Goal: Information Seeking & Learning: Check status

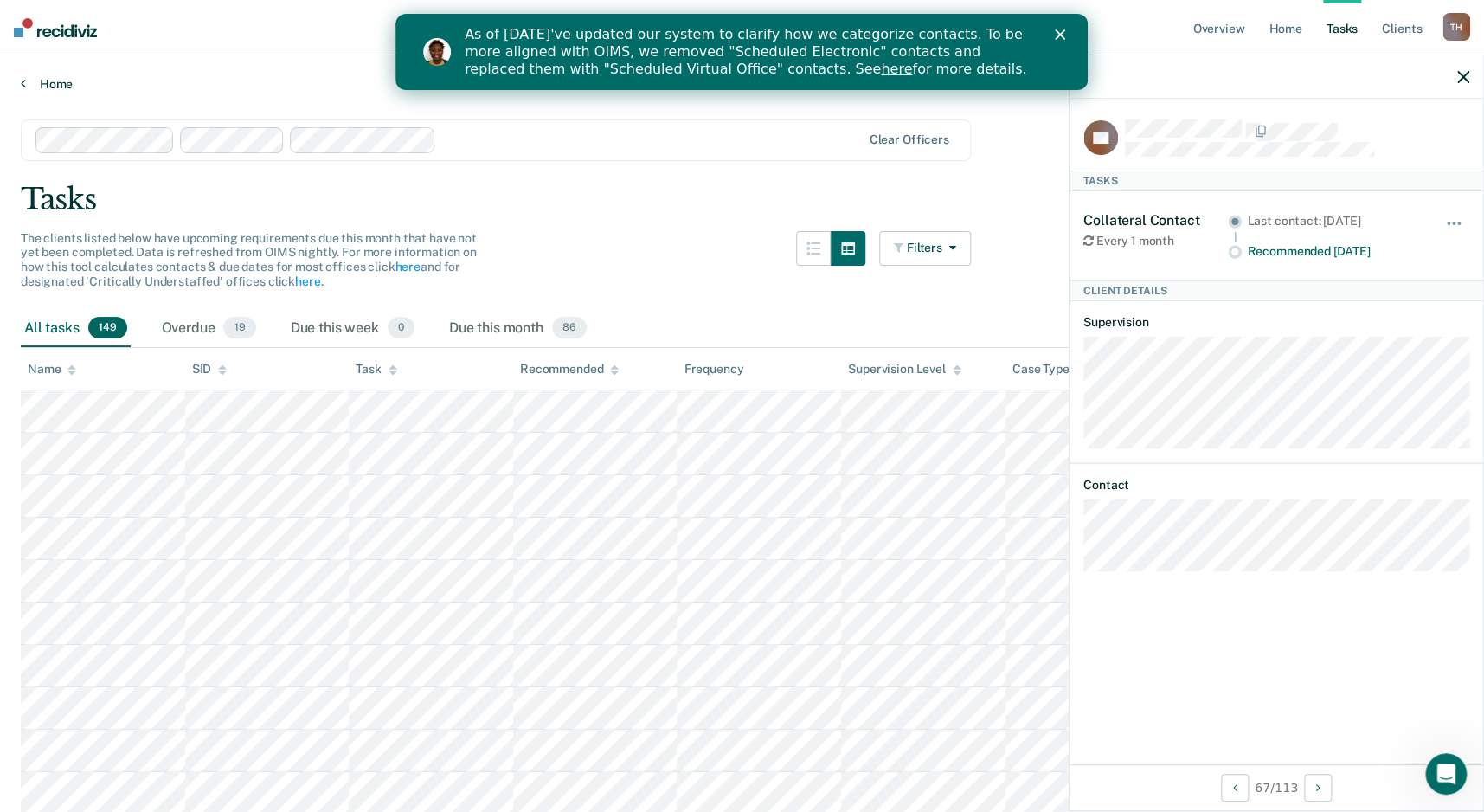
click at [67, 80] on link "Home" at bounding box center [742, 84] width 1443 height 15
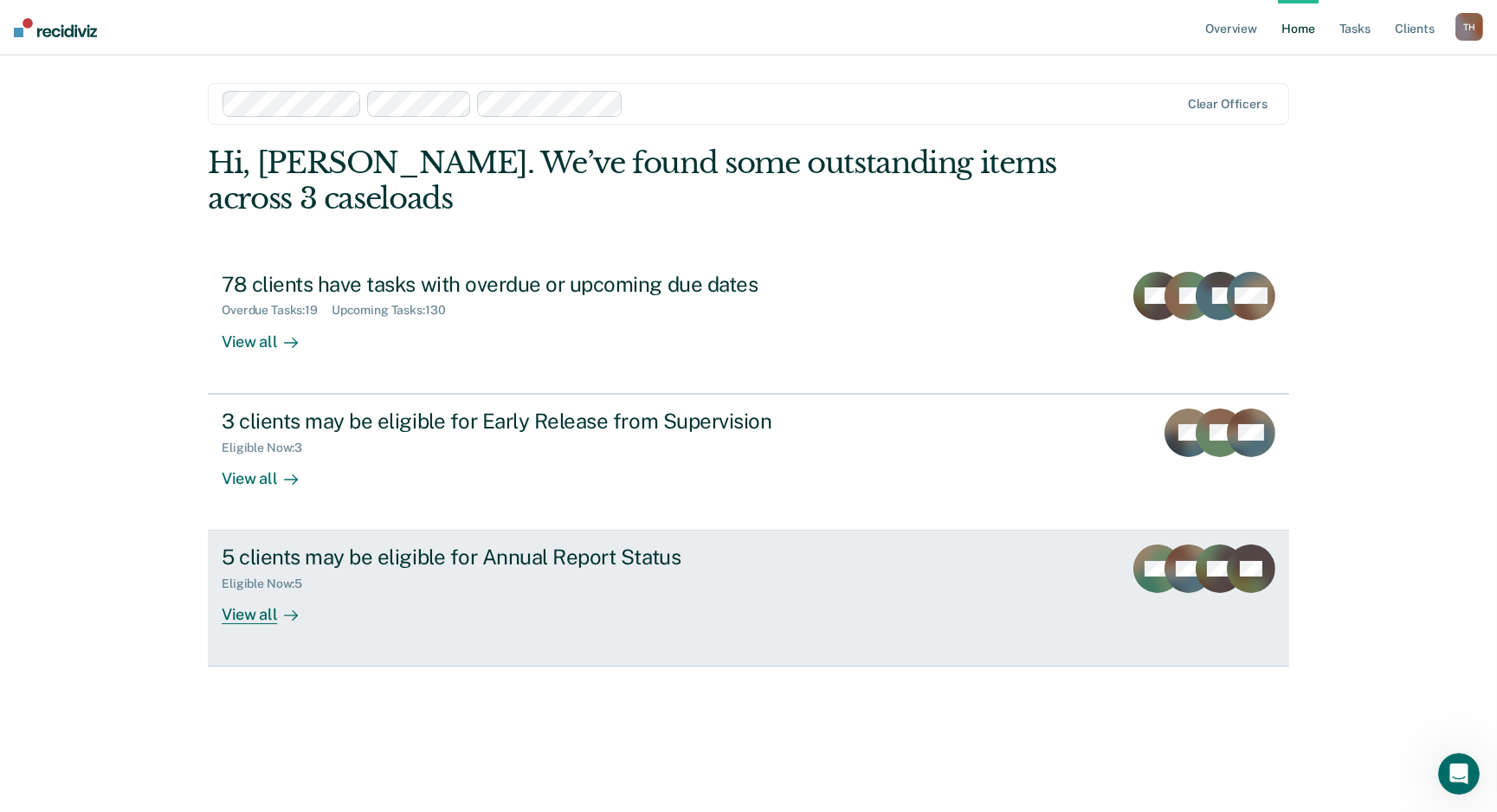
click at [438, 572] on div "Eligible Now : 5" at bounding box center [526, 580] width 608 height 22
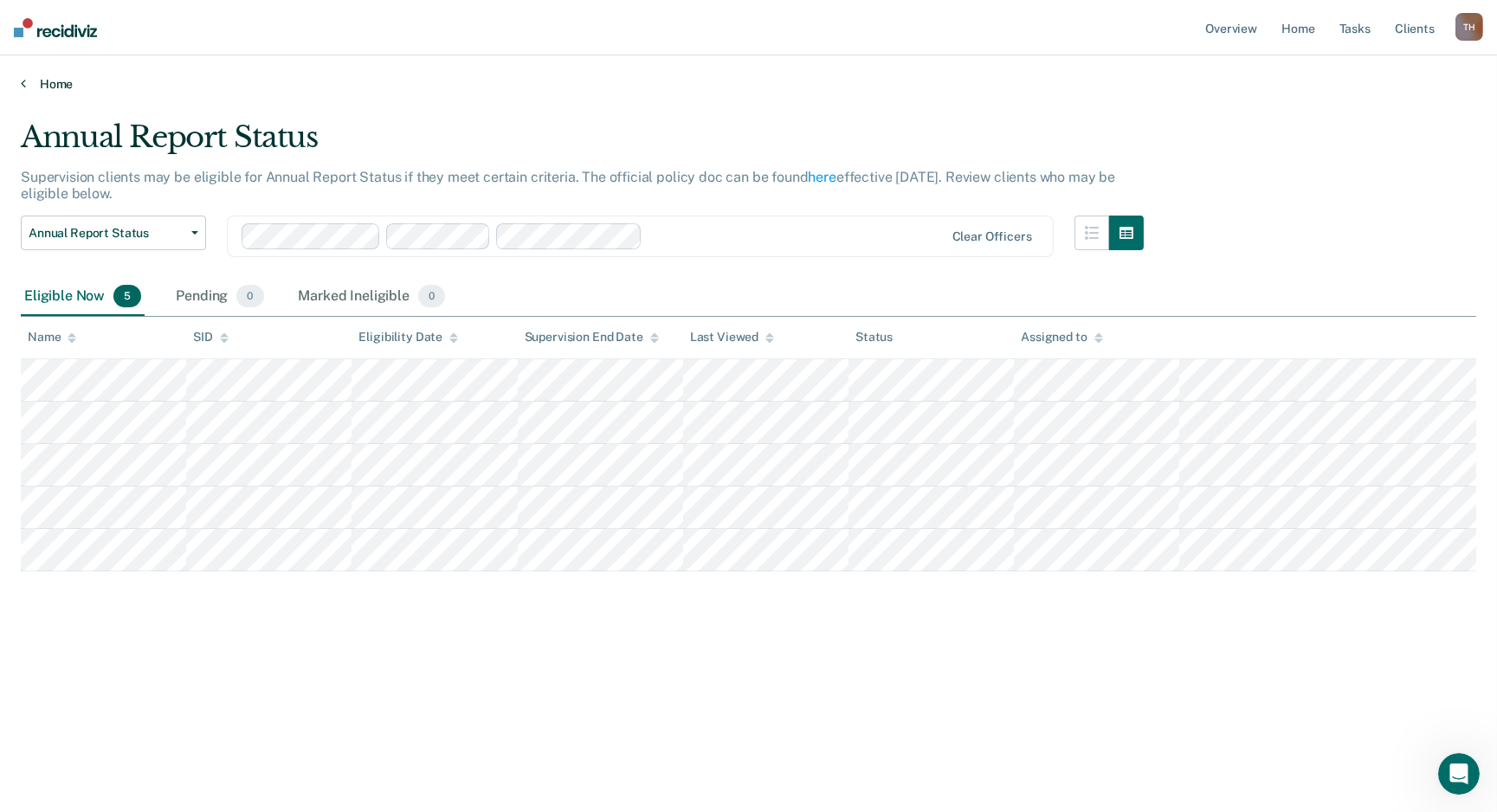
click at [29, 86] on link "Home" at bounding box center [749, 84] width 1456 height 15
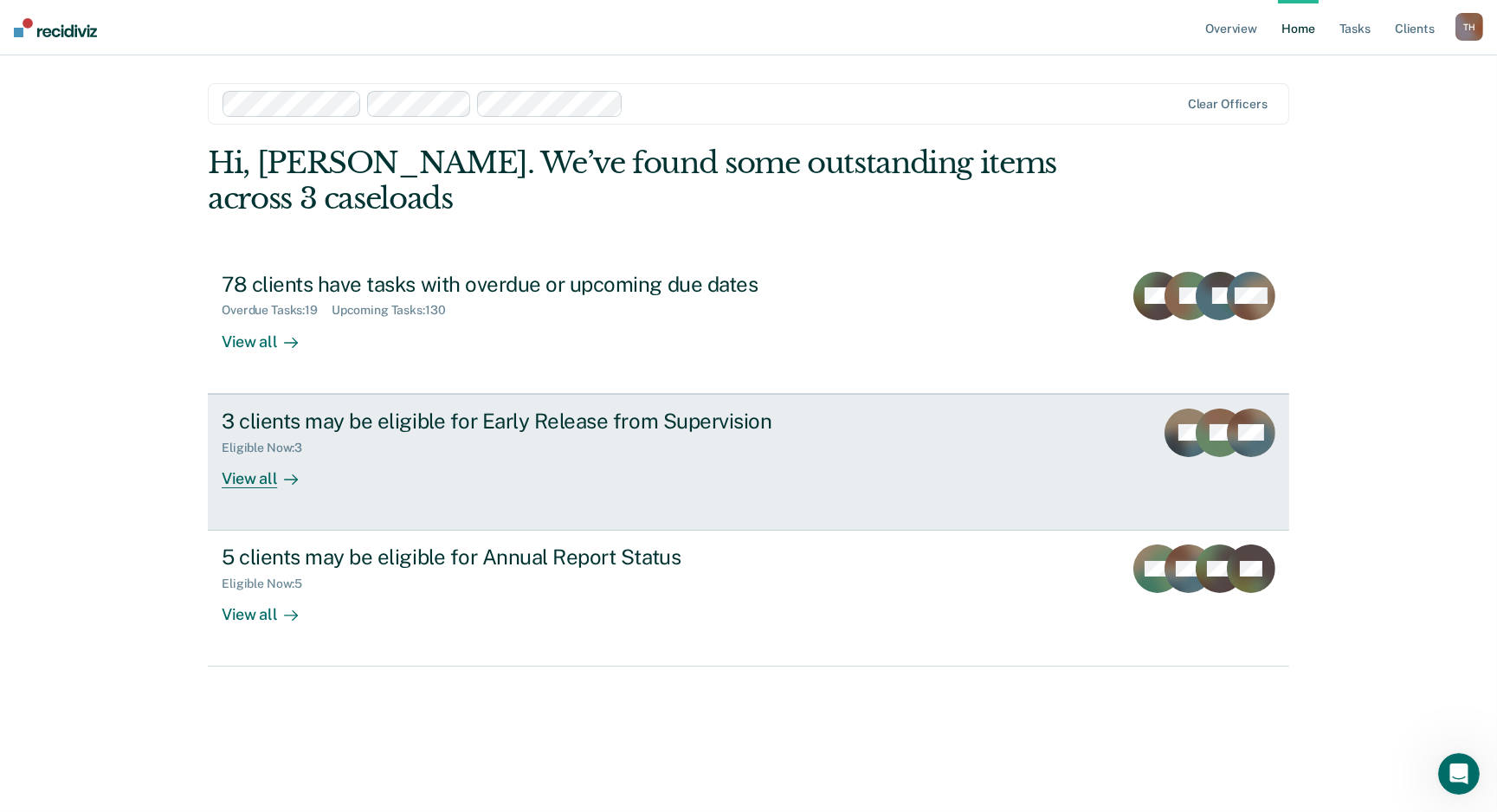
click at [264, 477] on div "View all" at bounding box center [270, 471] width 97 height 34
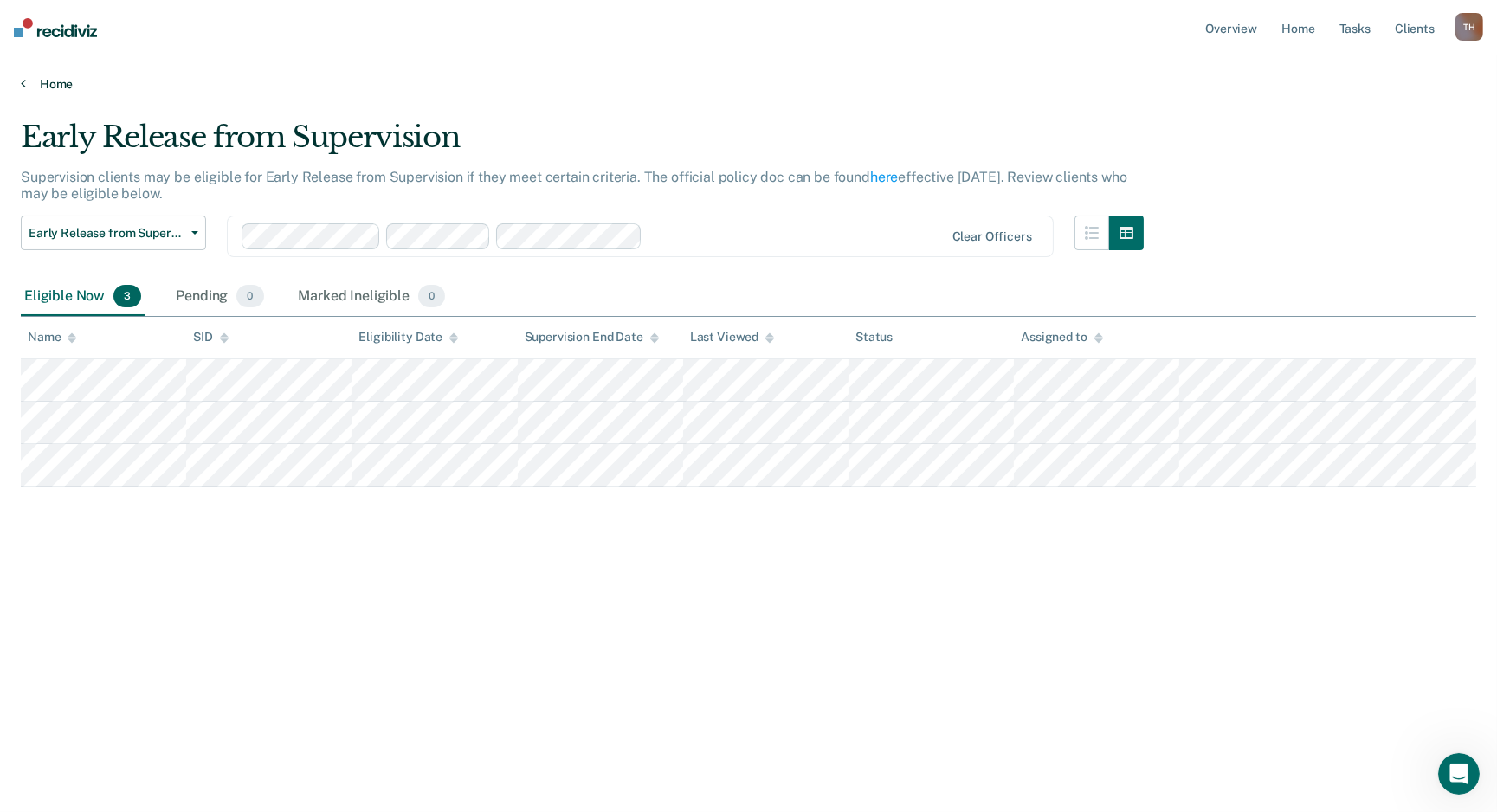
click at [26, 82] on link "Home" at bounding box center [749, 84] width 1456 height 15
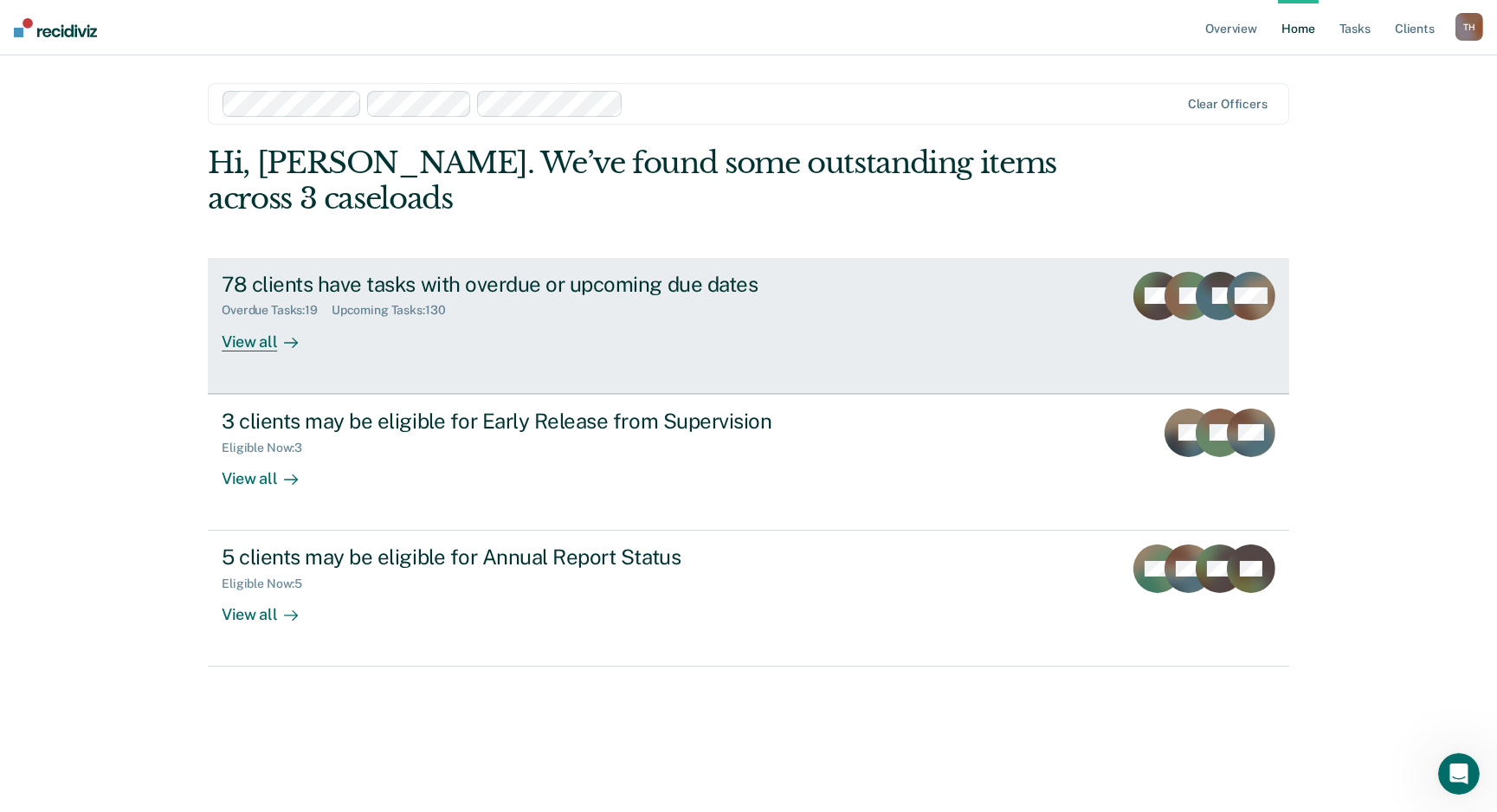
click at [335, 279] on div "78 clients have tasks with overdue or upcoming due dates" at bounding box center [526, 284] width 608 height 25
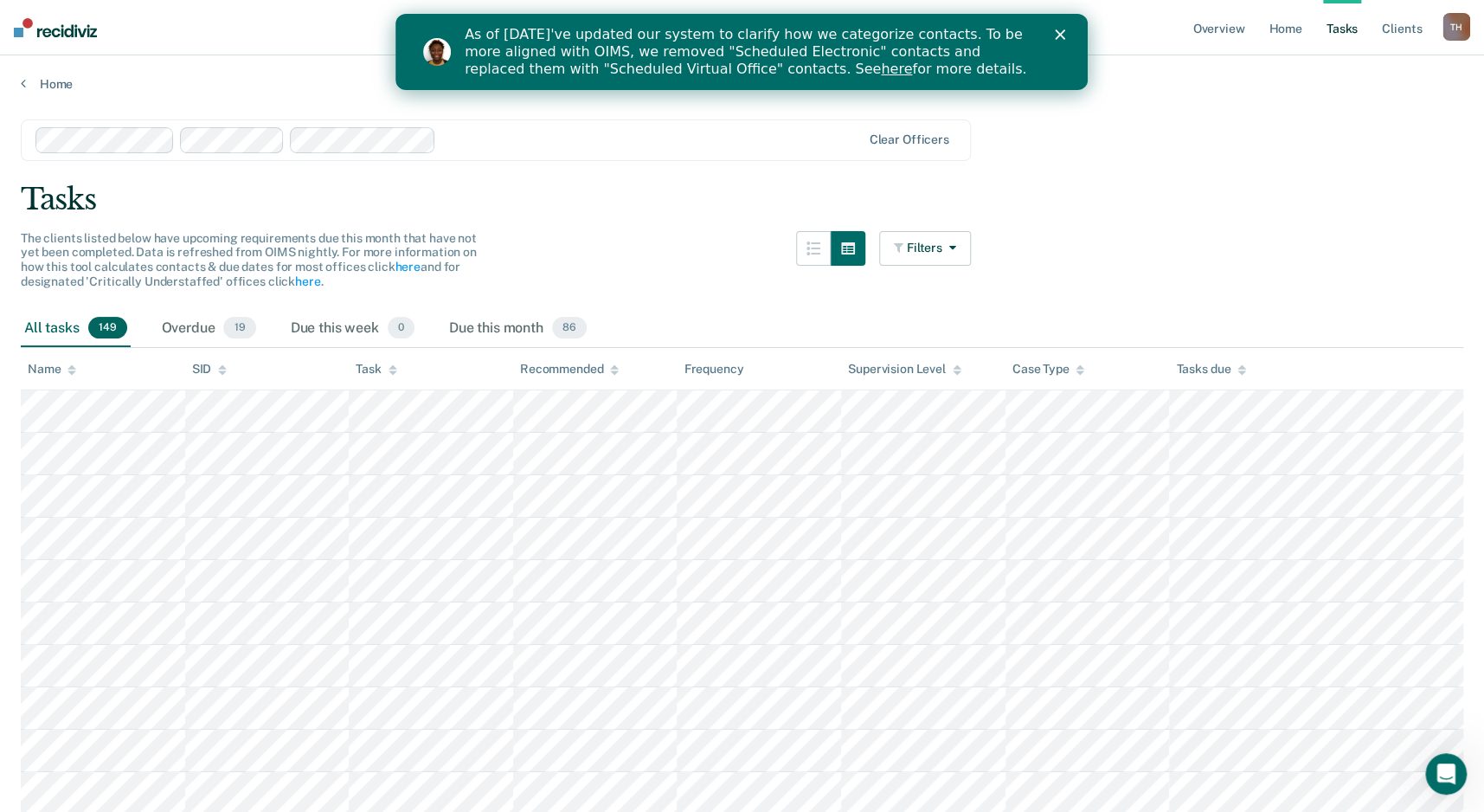
click at [391, 365] on icon at bounding box center [392, 370] width 9 height 12
click at [396, 370] on icon at bounding box center [392, 372] width 9 height 5
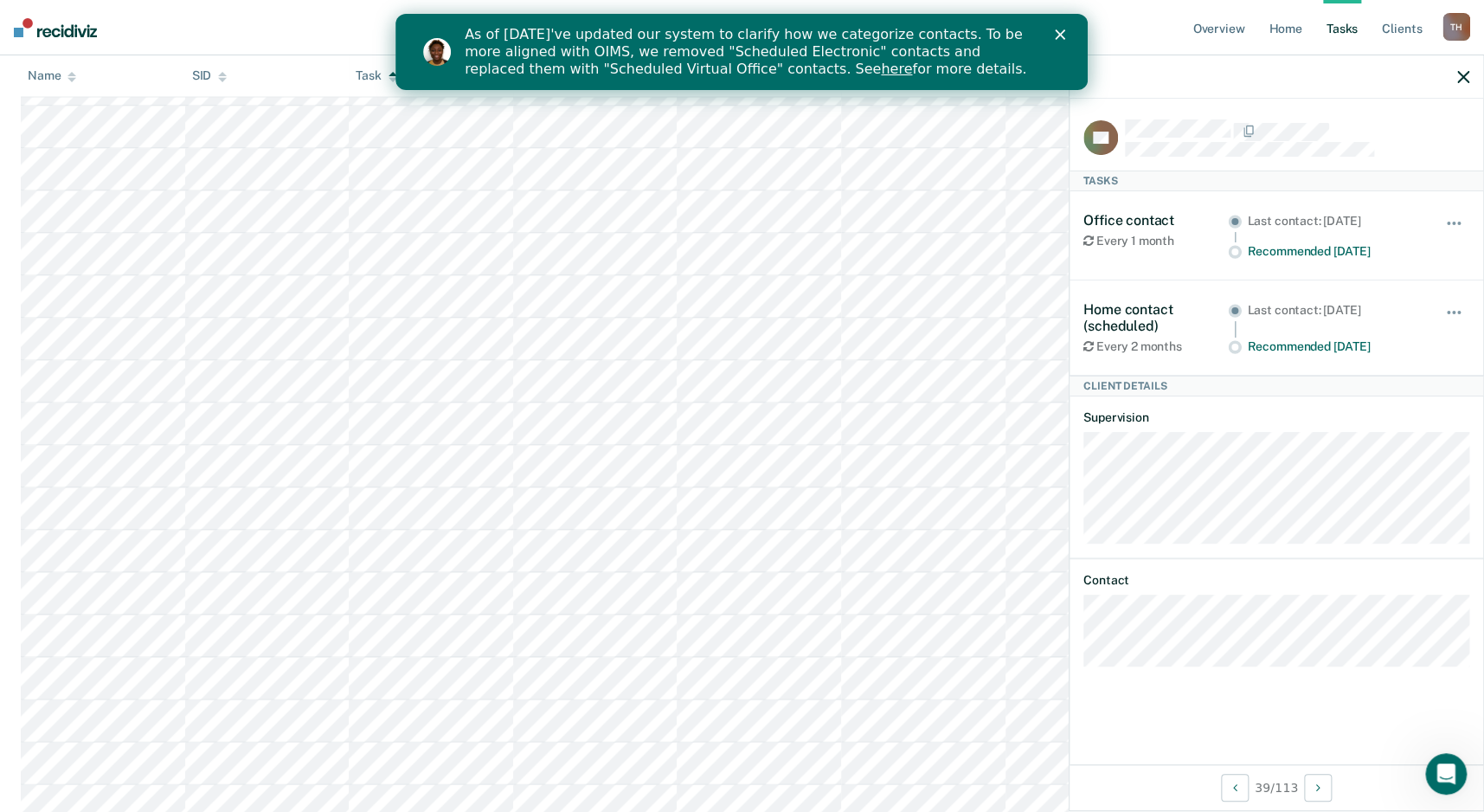
scroll to position [1385, 0]
click at [1464, 77] on icon "button" at bounding box center [1463, 77] width 12 height 12
click at [1465, 66] on div at bounding box center [1276, 77] width 413 height 43
click at [1460, 79] on icon "button" at bounding box center [1463, 77] width 12 height 12
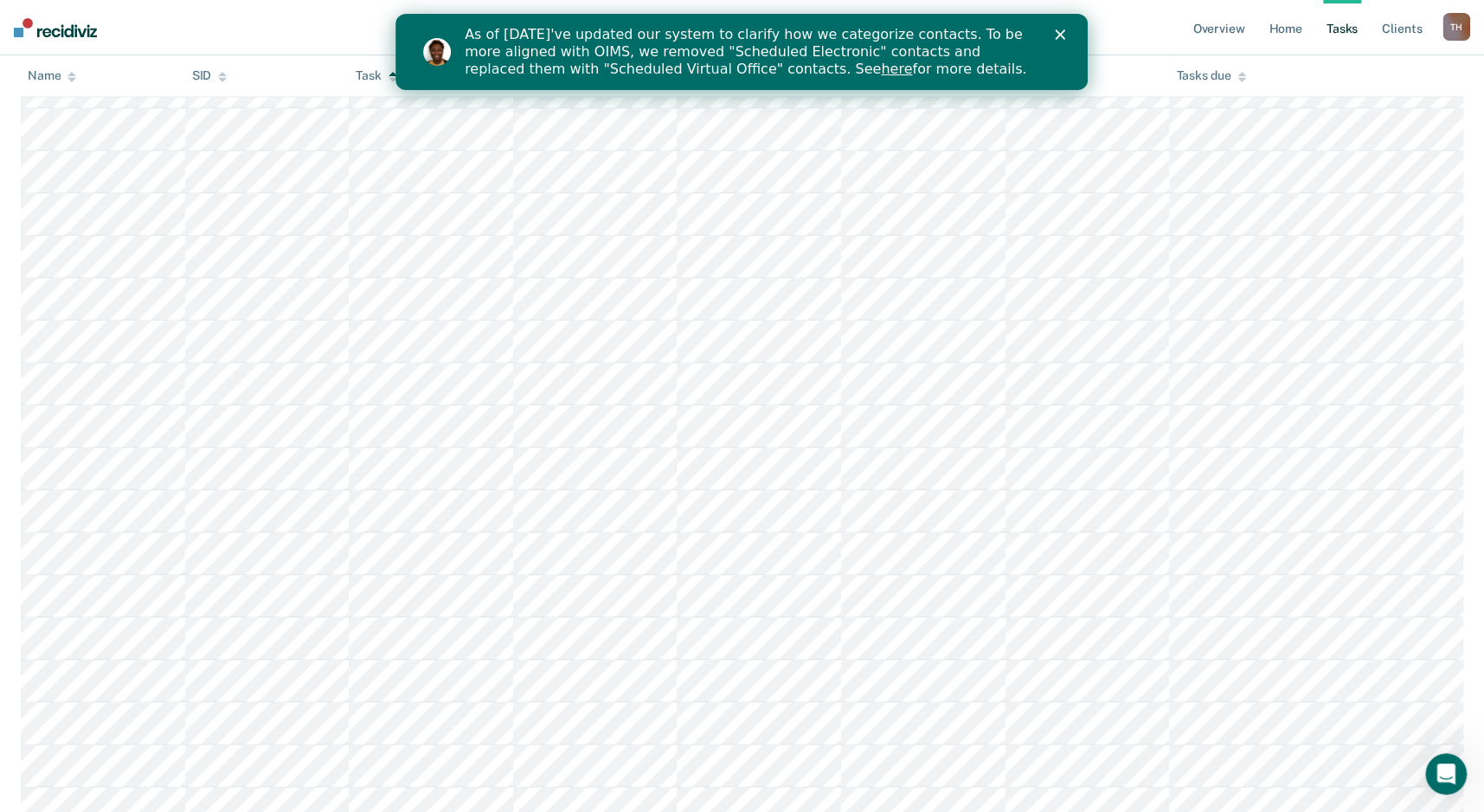
click at [878, 56] on div "As of [DATE]'ve updated our system to clarify how we categorize contacts. To be…" at bounding box center [749, 52] width 568 height 52
click at [1055, 32] on icon "Close" at bounding box center [1060, 35] width 11 height 11
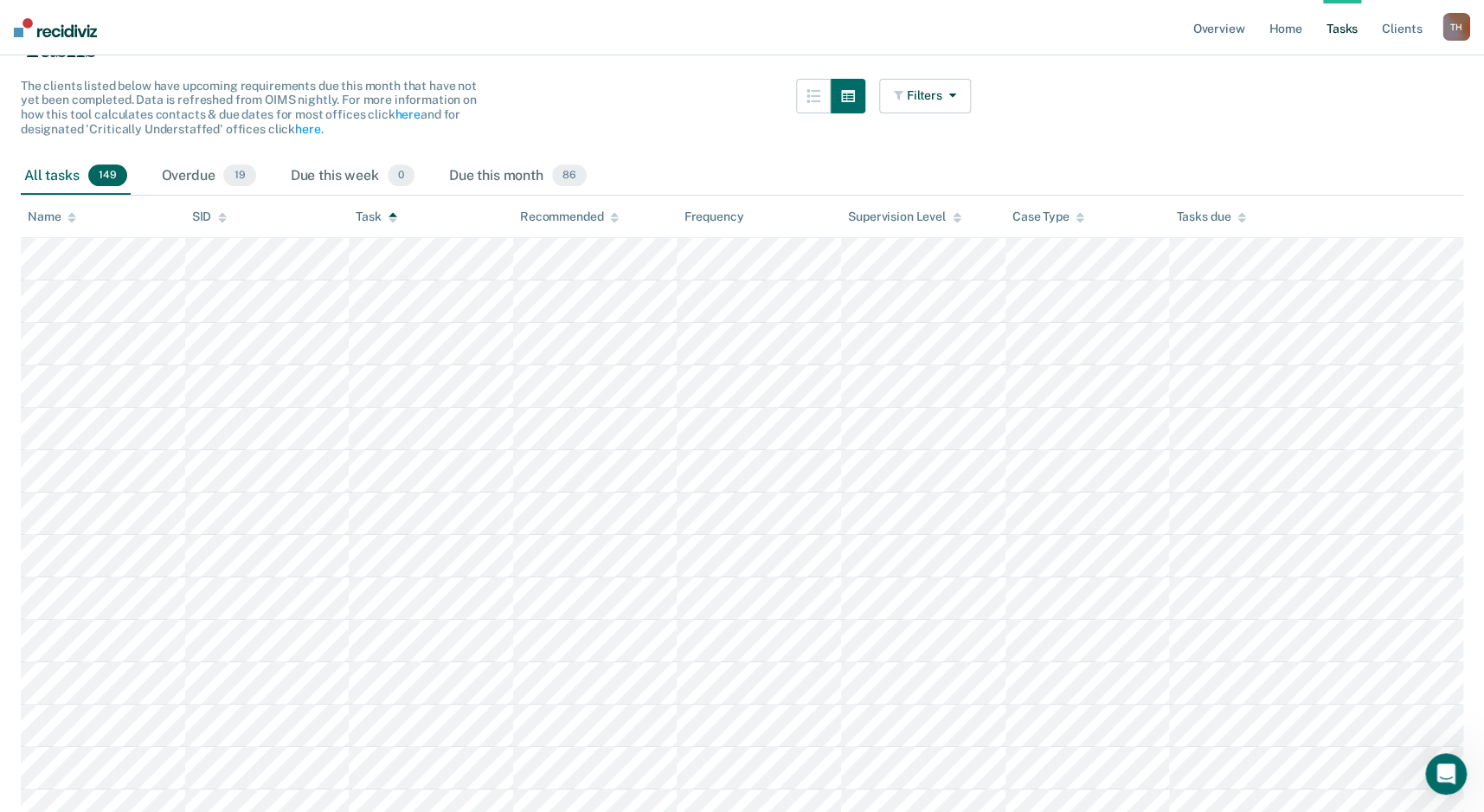
scroll to position [0, 0]
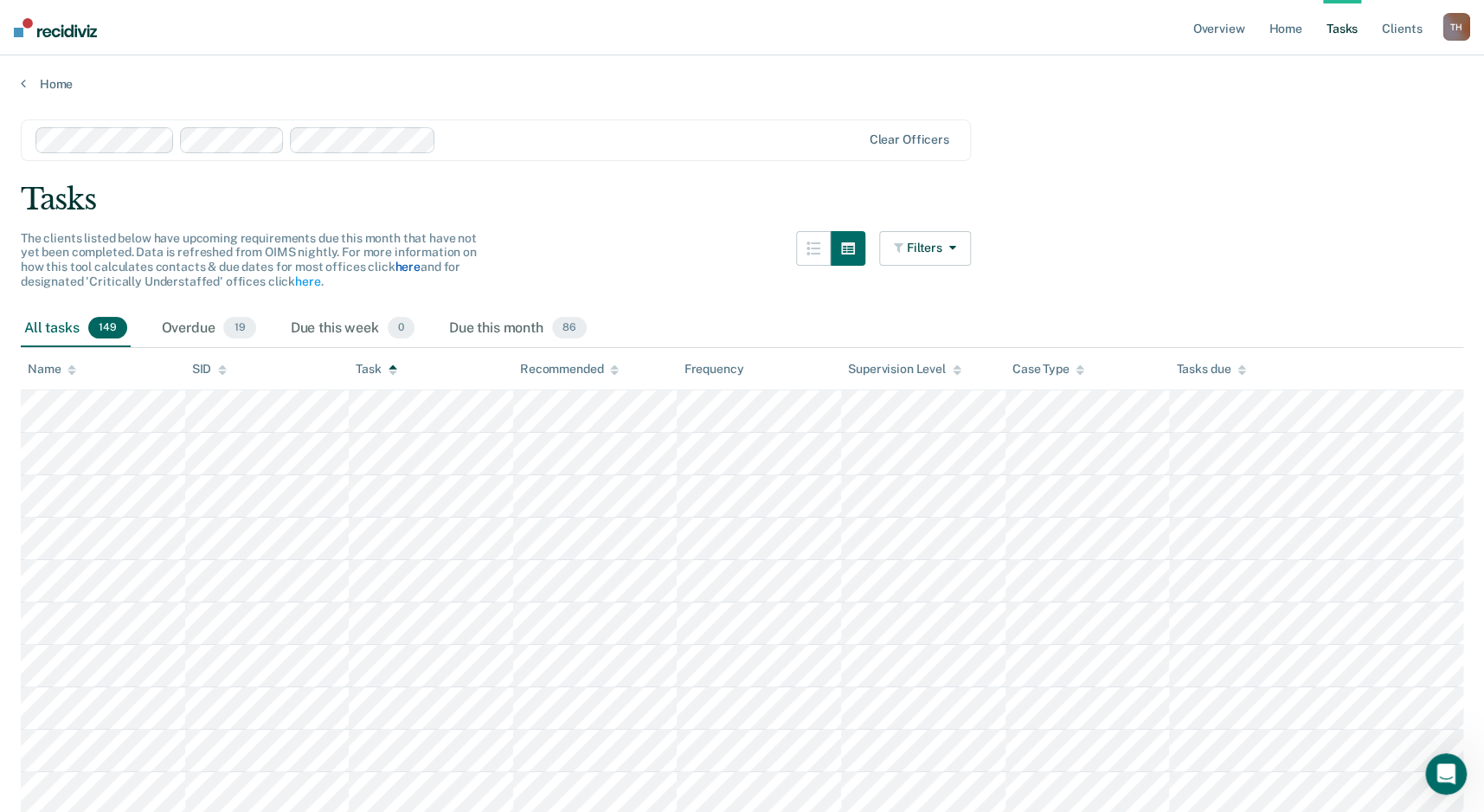
click at [404, 263] on link "here" at bounding box center [408, 266] width 25 height 13
click at [1081, 365] on icon at bounding box center [1079, 366] width 9 height 5
click at [1082, 368] on icon at bounding box center [1079, 366] width 9 height 5
